Goal: Task Accomplishment & Management: Complete application form

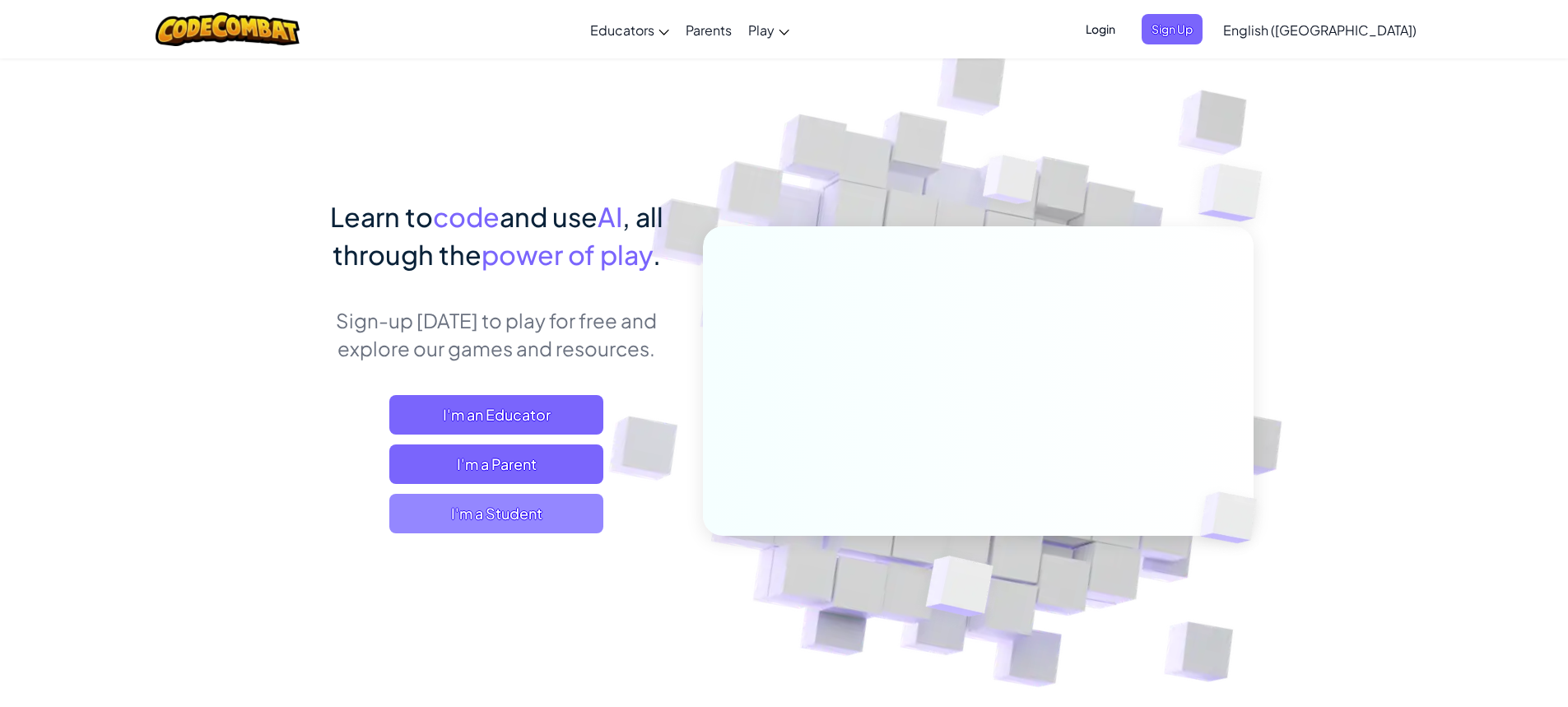
click at [505, 521] on span "I'm a Student" at bounding box center [496, 513] width 214 height 40
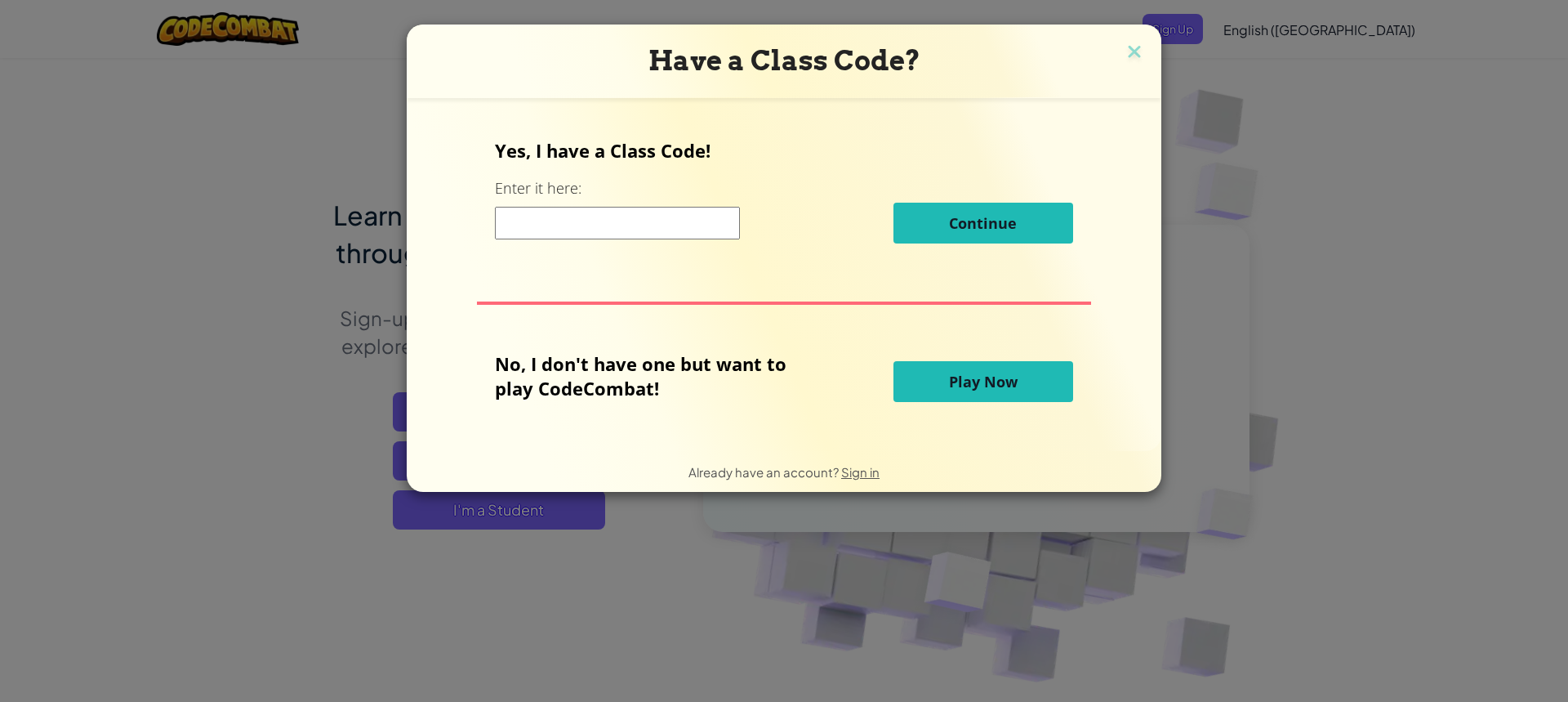
click at [597, 221] on input at bounding box center [618, 223] width 245 height 33
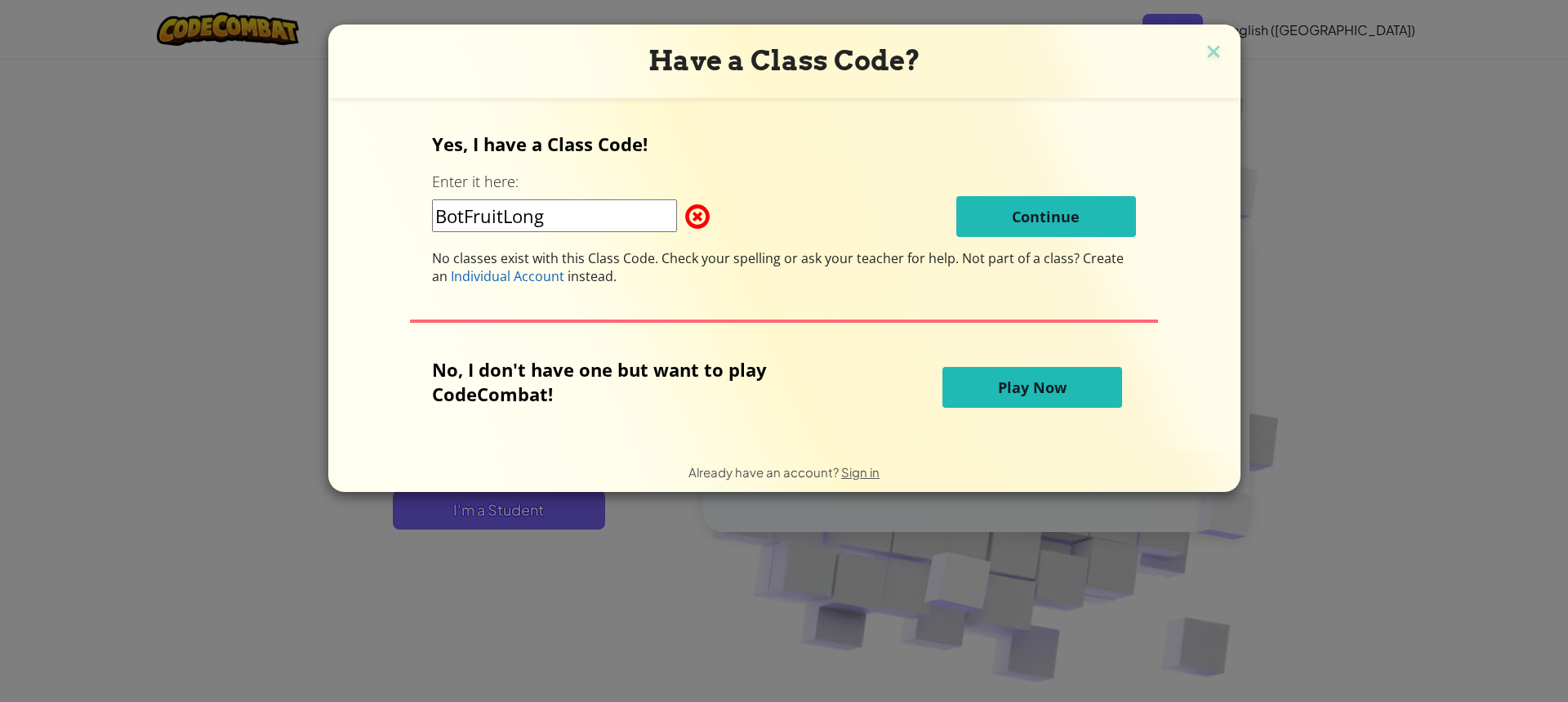
click at [468, 216] on input "BotFruitLong" at bounding box center [554, 216] width 245 height 33
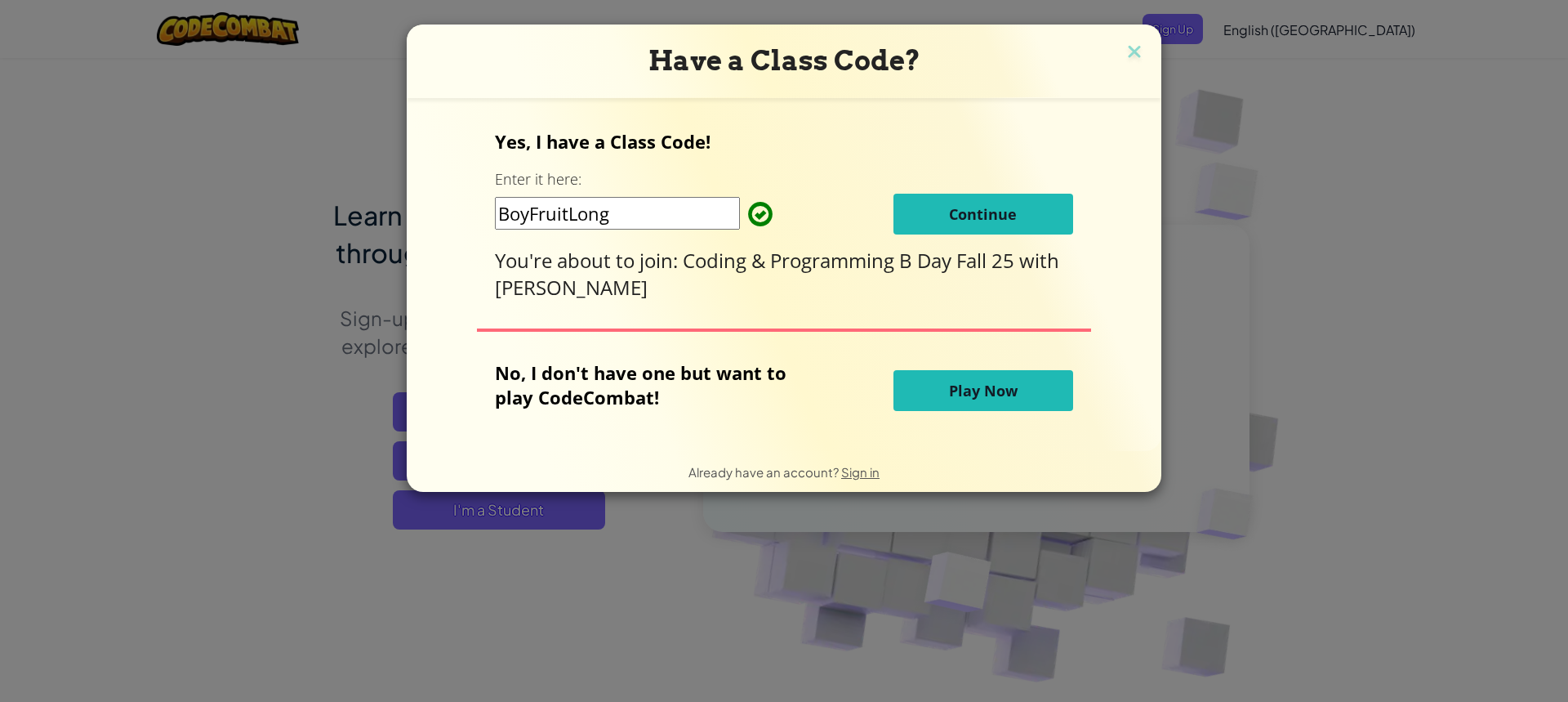
type input "BoyFruitLong"
click at [972, 211] on span "Continue" at bounding box center [983, 213] width 68 height 19
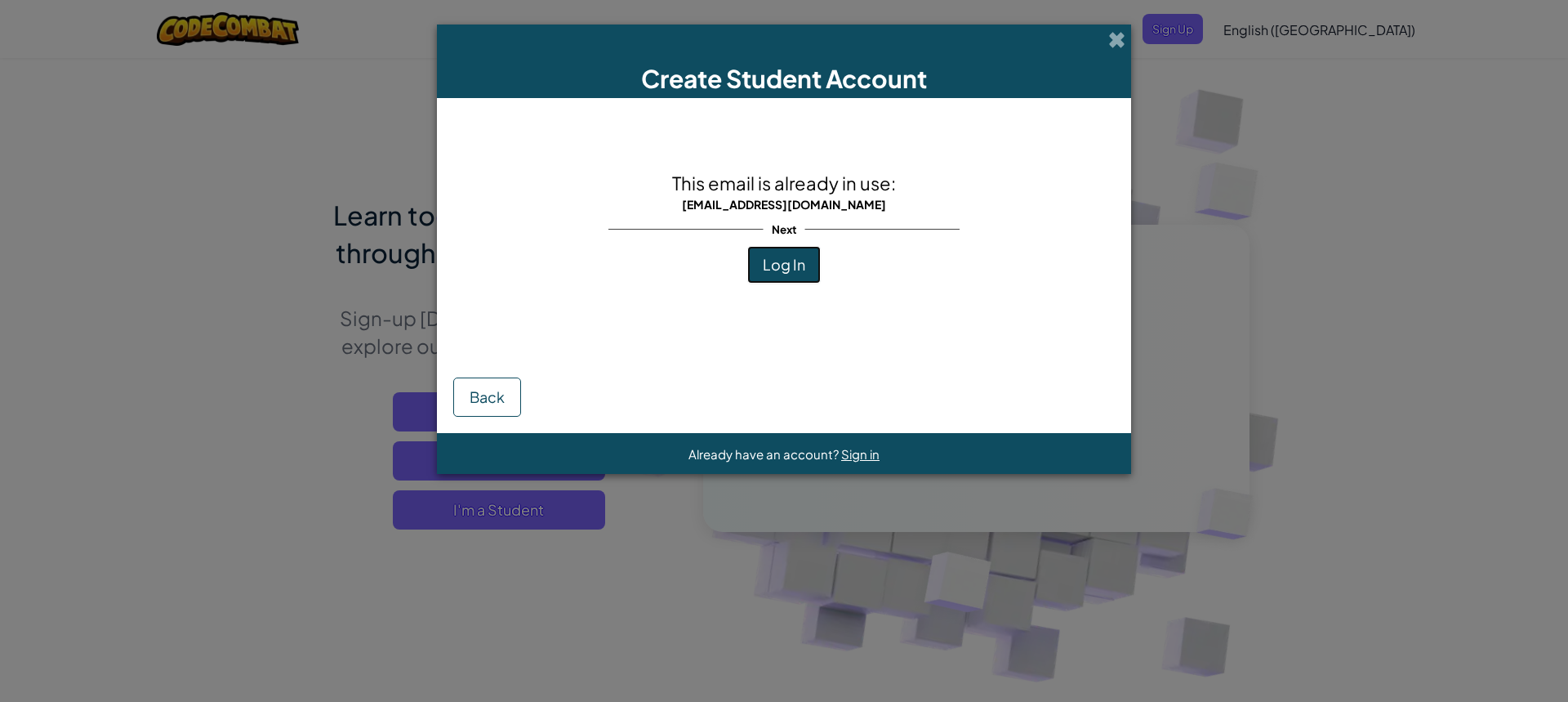
click at [790, 272] on span "Log In" at bounding box center [784, 265] width 42 height 19
